Goal: Task Accomplishment & Management: Complete application form

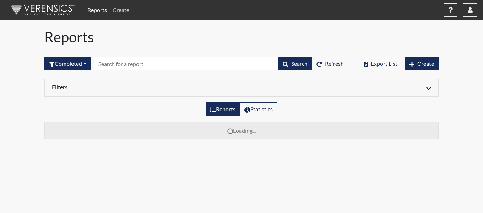
click at [130, 13] on link "Create" at bounding box center [121, 10] width 22 height 14
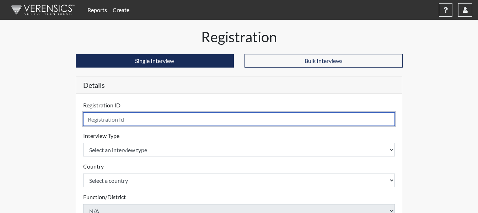
click at [150, 117] on input "text" at bounding box center [239, 119] width 312 height 14
type input "TSH8773"
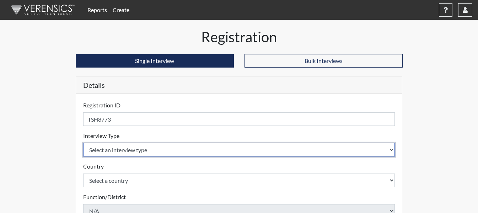
click at [199, 149] on select "Select an interview type Corrections Pre-Employment" at bounding box center [239, 150] width 312 height 14
select select "ff733e93-e1bf-11ea-9c9f-0eff0cf7eb8f"
click at [83, 143] on select "Select an interview type Corrections Pre-Employment" at bounding box center [239, 150] width 312 height 14
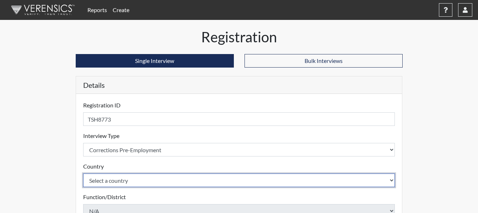
click at [200, 178] on select "Select a country [GEOGRAPHIC_DATA] [GEOGRAPHIC_DATA]" at bounding box center [239, 180] width 312 height 14
select select "united-states-of-[GEOGRAPHIC_DATA]"
click at [83, 173] on select "Select a country [GEOGRAPHIC_DATA] [GEOGRAPHIC_DATA]" at bounding box center [239, 180] width 312 height 14
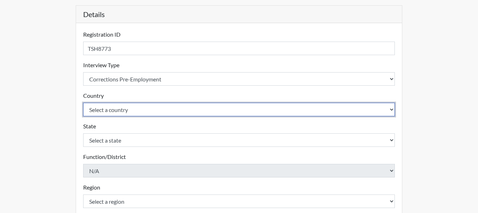
scroll to position [71, 0]
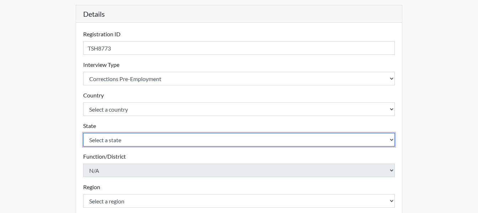
click at [214, 142] on select "Select a state [US_STATE] [US_STATE] [US_STATE] [US_STATE] [US_STATE] [US_STATE…" at bounding box center [239, 140] width 312 height 14
select select "GA"
click at [83, 133] on select "Select a state [US_STATE] [US_STATE] [US_STATE] [US_STATE] [US_STATE] [US_STATE…" at bounding box center [239, 140] width 312 height 14
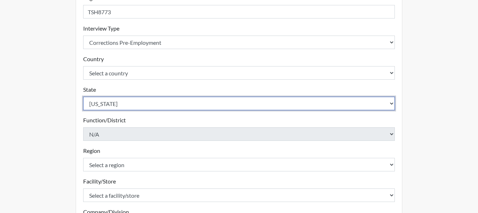
scroll to position [142, 0]
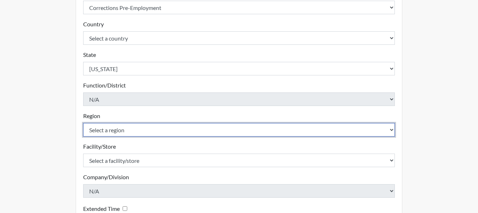
click at [205, 123] on select "Select a region [GEOGRAPHIC_DATA]" at bounding box center [239, 130] width 312 height 14
select select "743fb50d-a618-40f0-9631-f2ad6878b8a9"
click at [83, 123] on select "Select a region [GEOGRAPHIC_DATA]" at bounding box center [239, 130] width 312 height 14
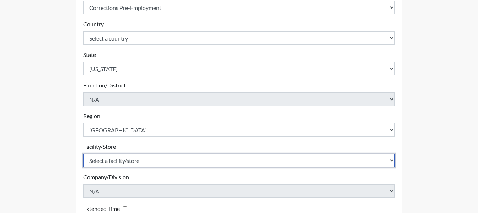
click at [221, 161] on select "Select a facility/store Treutlen PDC" at bounding box center [239, 161] width 312 height 14
select select "04ffa620-10f3-4a0c-a44a-f5e8e6573a78"
click at [83, 154] on select "Select a facility/store Treutlen PDC" at bounding box center [239, 161] width 312 height 14
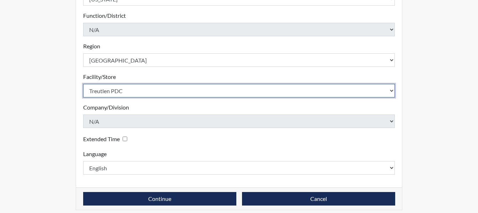
scroll to position [218, 0]
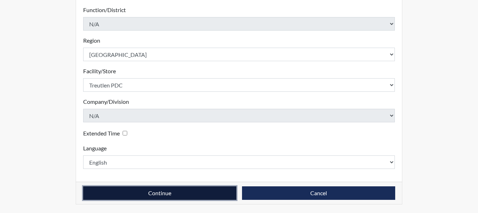
click at [154, 192] on button "Continue" at bounding box center [159, 193] width 153 height 14
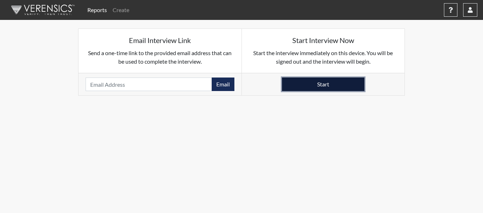
click at [350, 87] on button "Start" at bounding box center [323, 84] width 82 height 14
